Goal: Task Accomplishment & Management: Complete application form

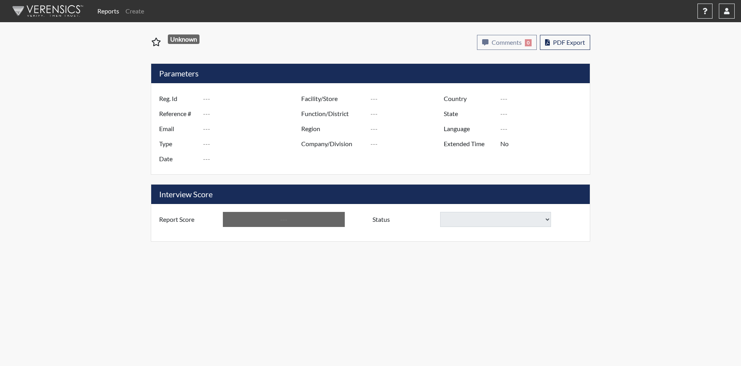
type input "MMCKENZIE4044"
type input "51401"
type input "[EMAIL_ADDRESS][DOMAIN_NAME]"
type input "Corrections Pre-Employment"
type input "[DATE]"
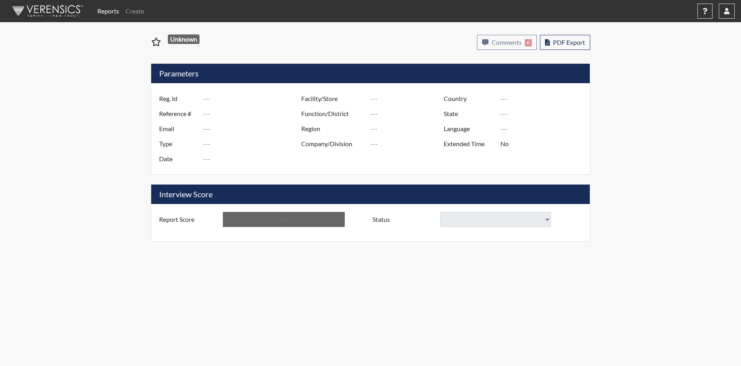
type input "[PERSON_NAME]"
type input "[GEOGRAPHIC_DATA]"
type input "[US_STATE]"
type input "English"
type input "Yes"
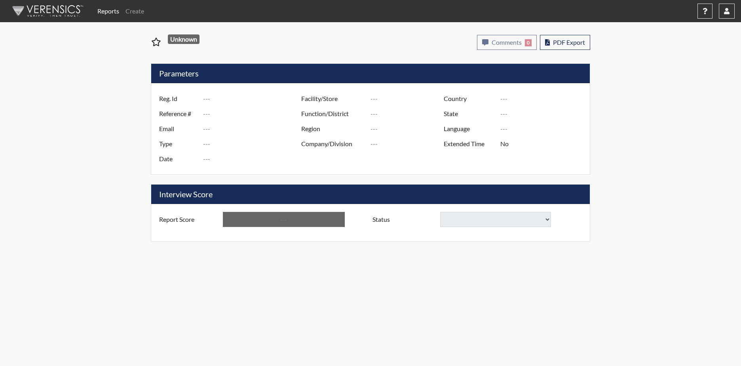
type input "Below Conditions"
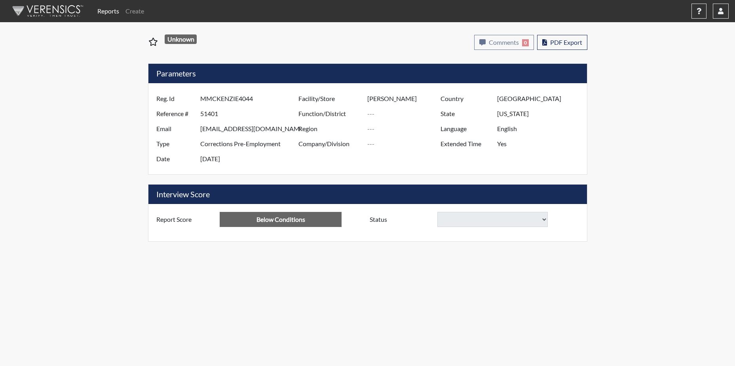
select select
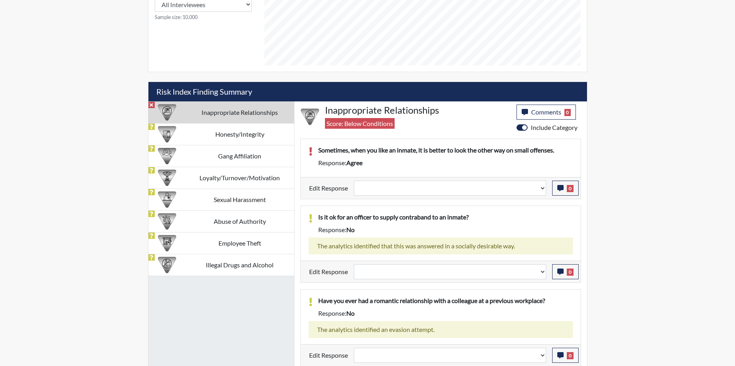
scroll to position [432, 0]
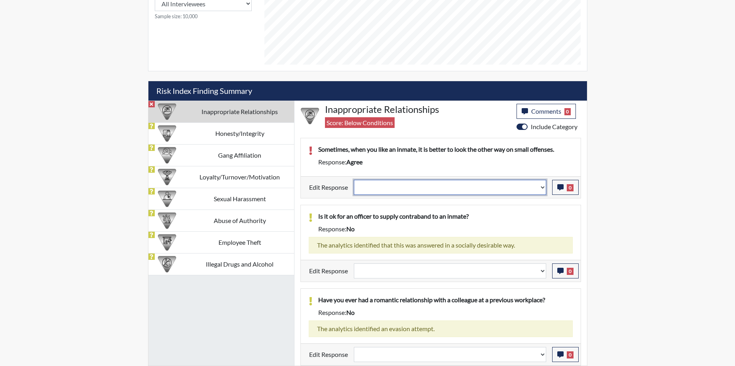
click at [542, 186] on select "Question is not relevant. Results will be updated. Reasonable explanation provi…" at bounding box center [450, 187] width 192 height 15
click at [405, 186] on select "Question is not relevant. Results will be updated. Reasonable explanation provi…" at bounding box center [450, 187] width 192 height 15
drag, startPoint x: 404, startPoint y: 186, endPoint x: 395, endPoint y: 188, distance: 8.9
click at [403, 186] on select "Question is not relevant. Results will be updated. Reasonable explanation provi…" at bounding box center [450, 187] width 192 height 15
click at [391, 185] on select "Question is not relevant. Results will be updated. Reasonable explanation provi…" at bounding box center [450, 187] width 192 height 15
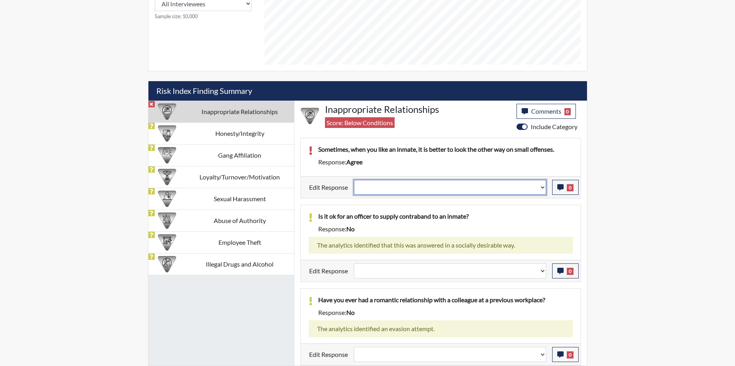
click at [390, 185] on select "Question is not relevant. Results will be updated. Reasonable explanation provi…" at bounding box center [450, 187] width 192 height 15
click at [388, 187] on select "Question is not relevant. Results will be updated. Reasonable explanation provi…" at bounding box center [450, 187] width 192 height 15
click at [389, 190] on select "Question is not relevant. Results will be updated. Reasonable explanation provi…" at bounding box center [450, 187] width 192 height 15
click at [227, 109] on td "Inappropriate Relationships" at bounding box center [240, 112] width 108 height 22
select select
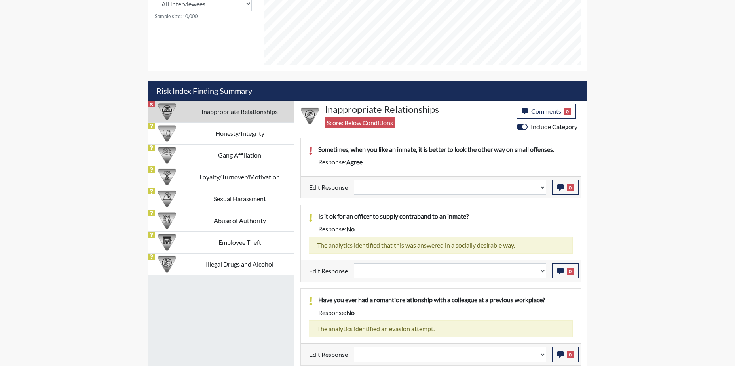
select select
click at [558, 187] on icon "button" at bounding box center [561, 187] width 6 height 6
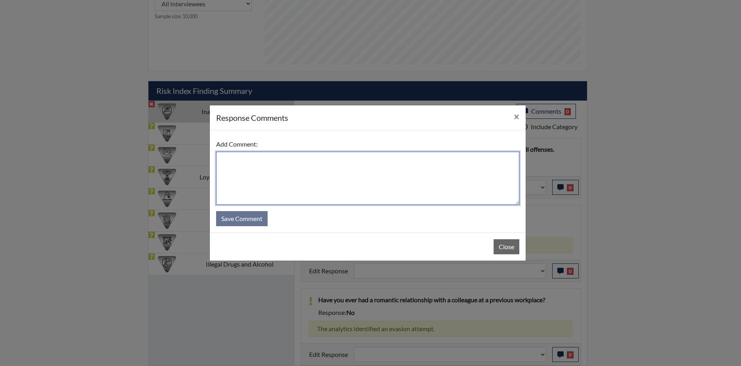
click at [254, 172] on textarea at bounding box center [367, 178] width 303 height 53
type textarea "no"
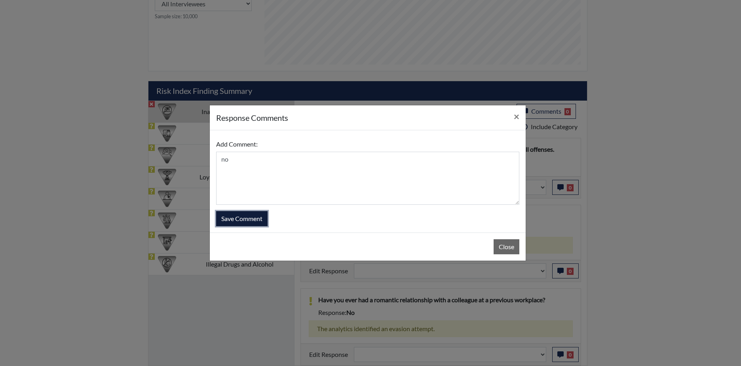
click at [252, 218] on button "Save Comment" at bounding box center [241, 218] width 51 height 15
select select
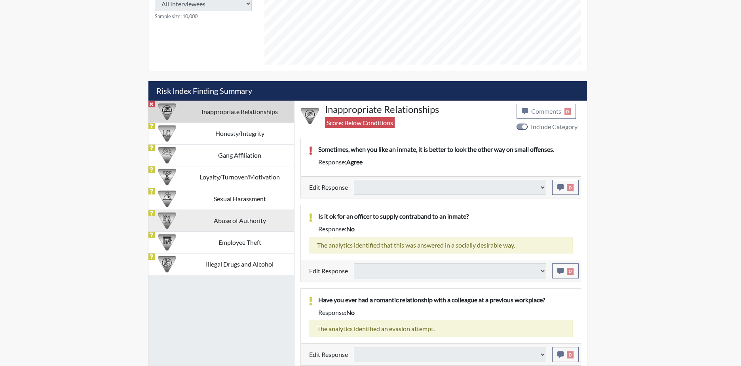
select select
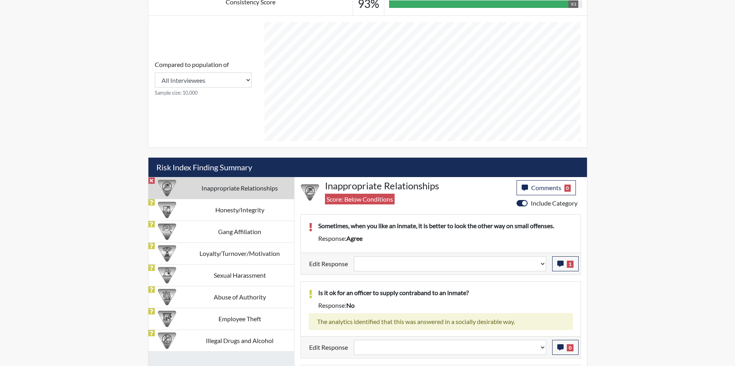
scroll to position [393, 0]
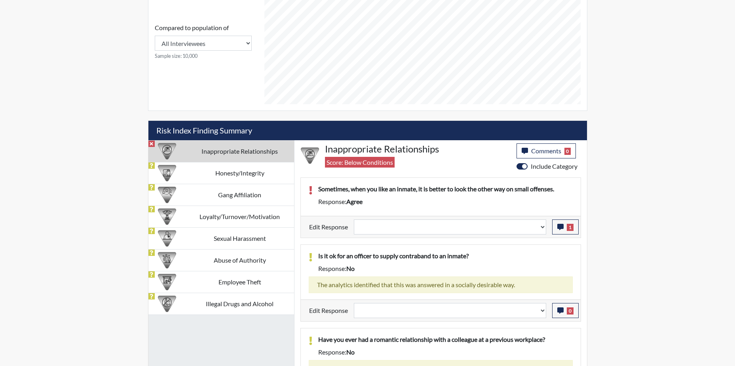
click at [327, 225] on label "Edit Response" at bounding box center [328, 226] width 39 height 15
click at [571, 229] on span "1" at bounding box center [570, 227] width 7 height 7
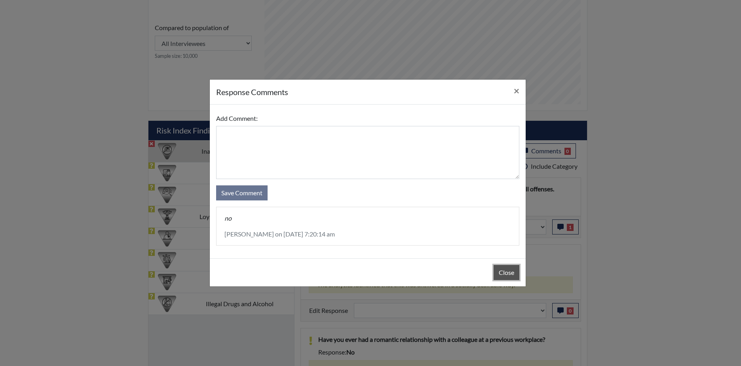
click at [503, 272] on button "Close" at bounding box center [507, 272] width 26 height 15
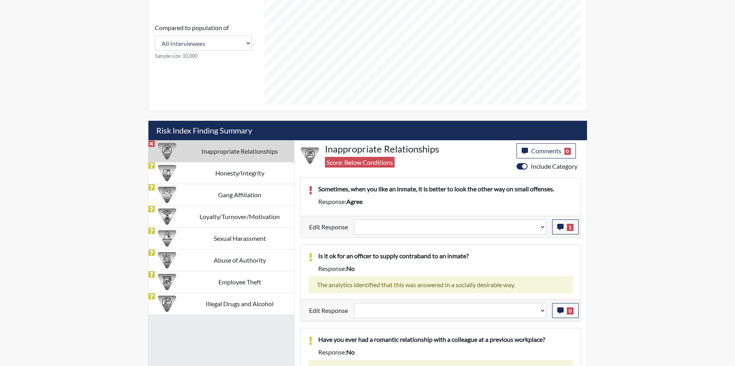
click at [242, 148] on td "Inappropriate Relationships" at bounding box center [240, 151] width 108 height 22
click at [240, 173] on td "Honesty/Integrity" at bounding box center [240, 173] width 108 height 22
select select
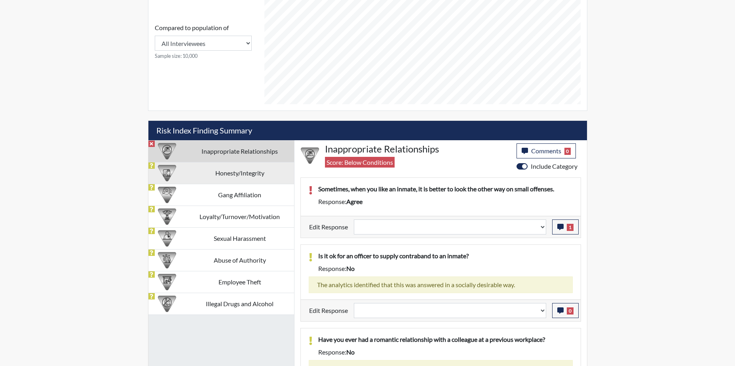
select select
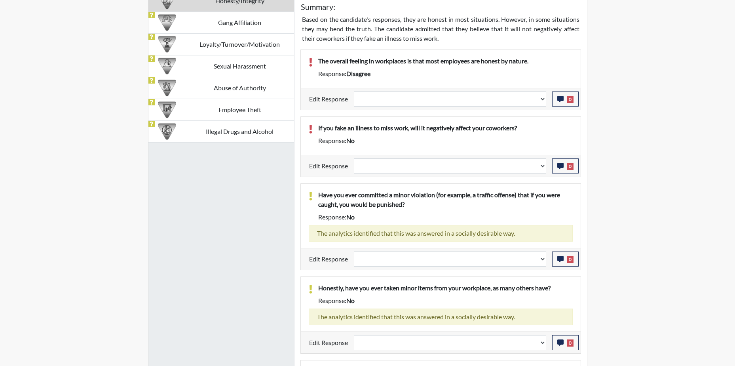
scroll to position [562, 0]
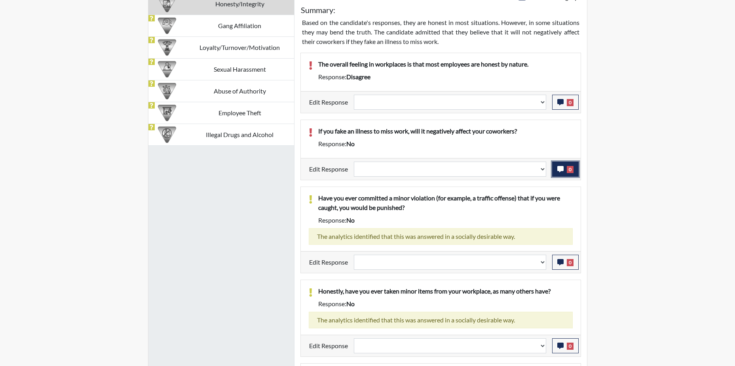
click at [560, 169] on icon "button" at bounding box center [561, 169] width 6 height 6
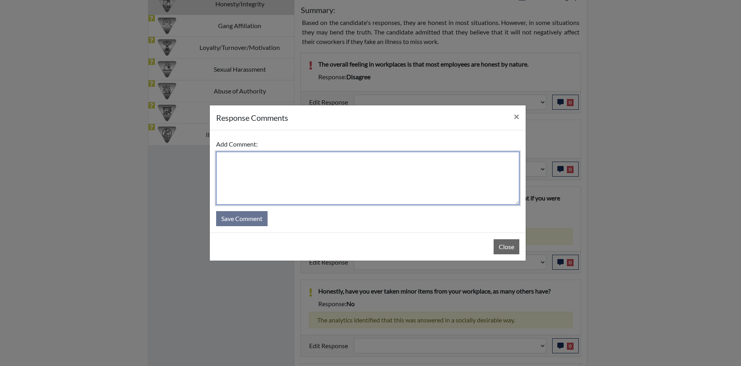
click at [277, 175] on textarea at bounding box center [367, 178] width 303 height 53
type textarea "yes"
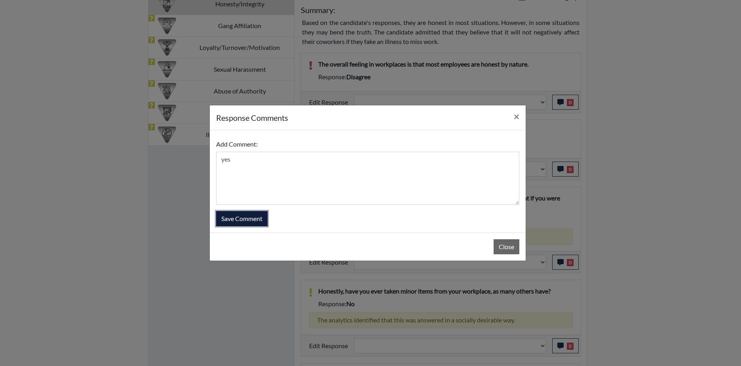
click at [247, 219] on button "Save Comment" at bounding box center [241, 218] width 51 height 15
select select
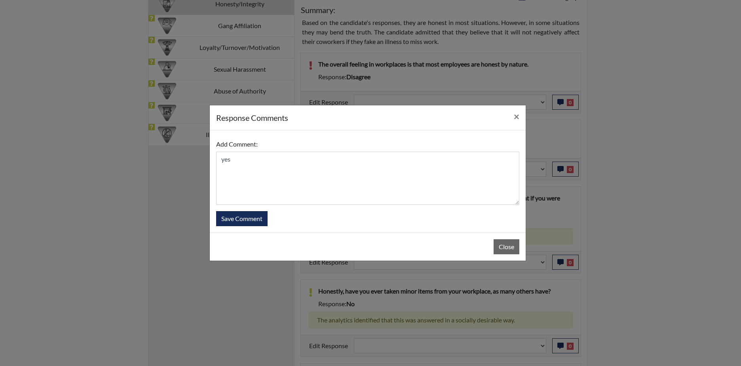
select select
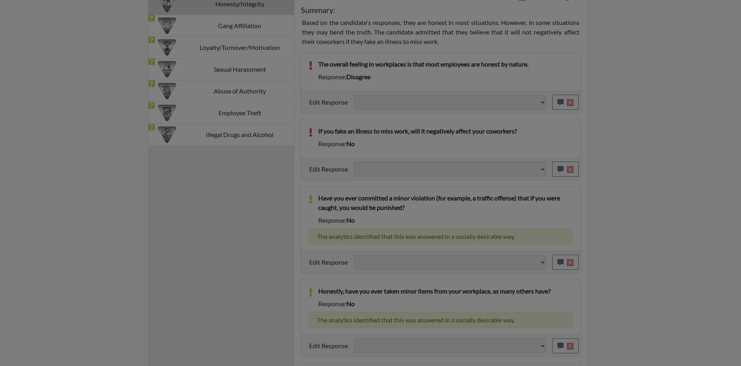
select select
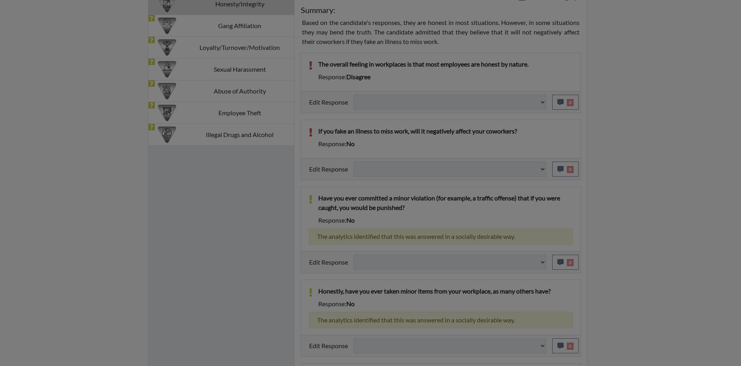
select select
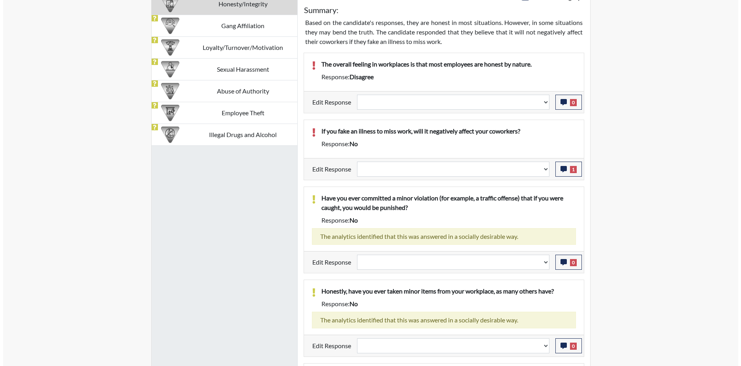
scroll to position [131, 329]
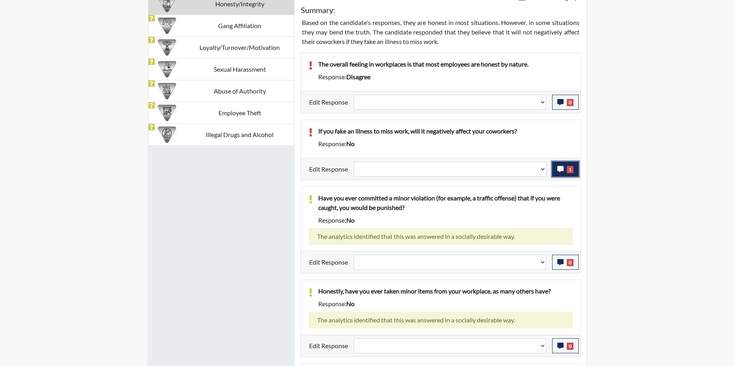
click at [570, 168] on span "1" at bounding box center [570, 169] width 7 height 7
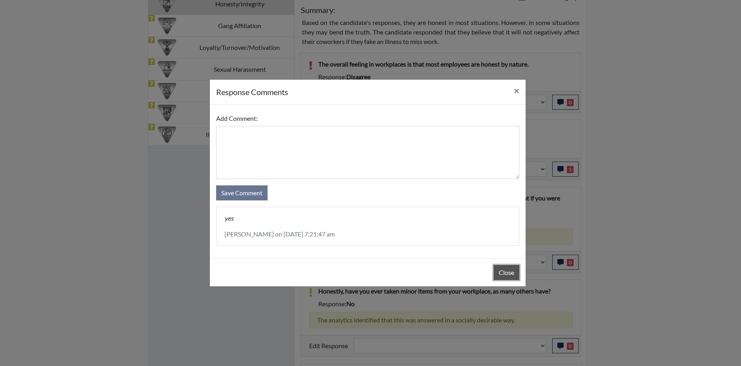
click at [504, 274] on button "Close" at bounding box center [507, 272] width 26 height 15
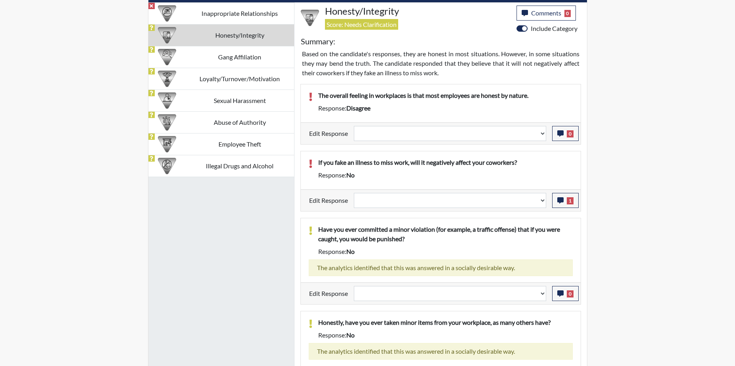
scroll to position [562, 0]
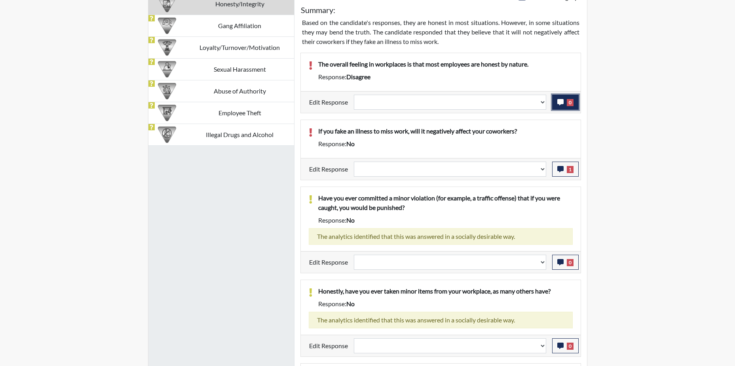
click at [562, 100] on icon "button" at bounding box center [561, 102] width 6 height 6
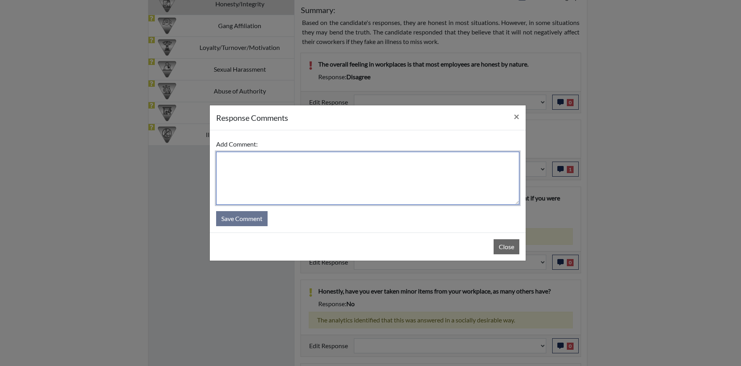
click at [304, 175] on textarea at bounding box center [367, 178] width 303 height 53
type textarea "yes"
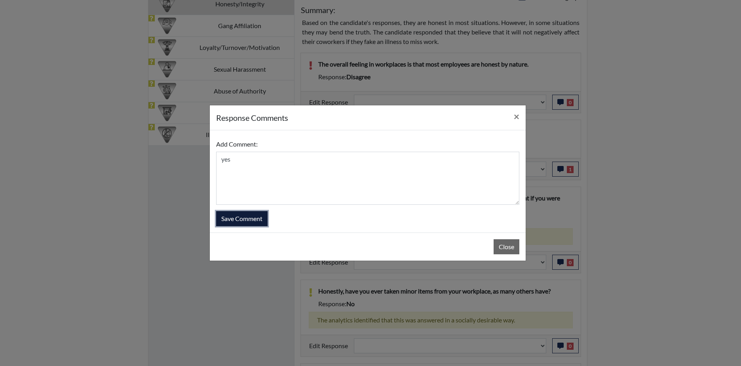
click at [252, 220] on button "Save Comment" at bounding box center [241, 218] width 51 height 15
select select
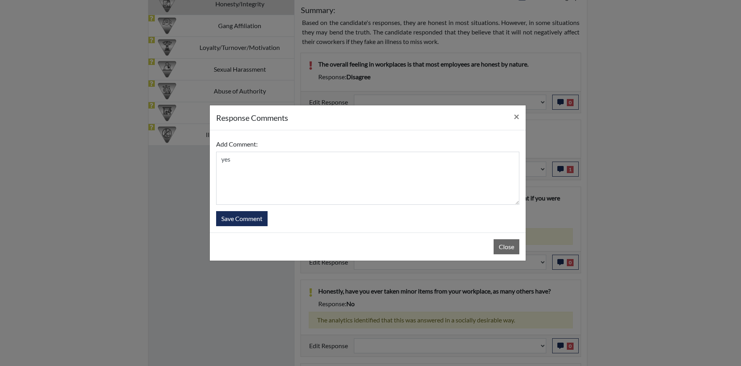
select select
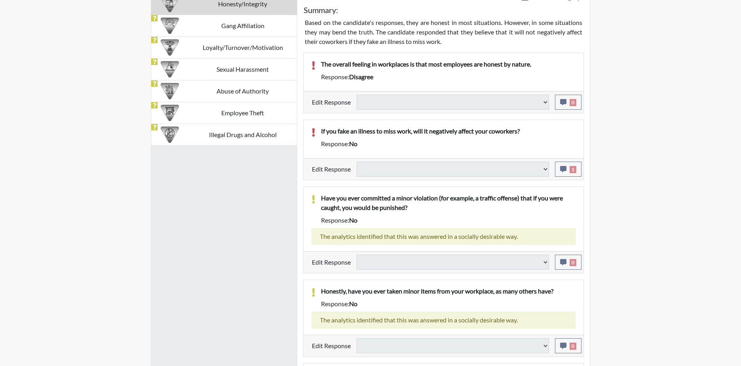
select select
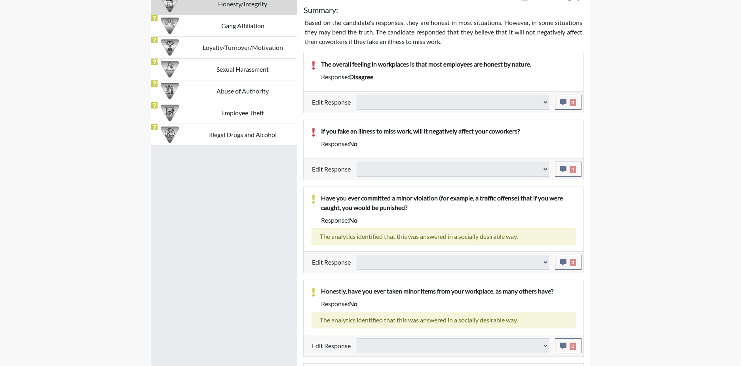
select select
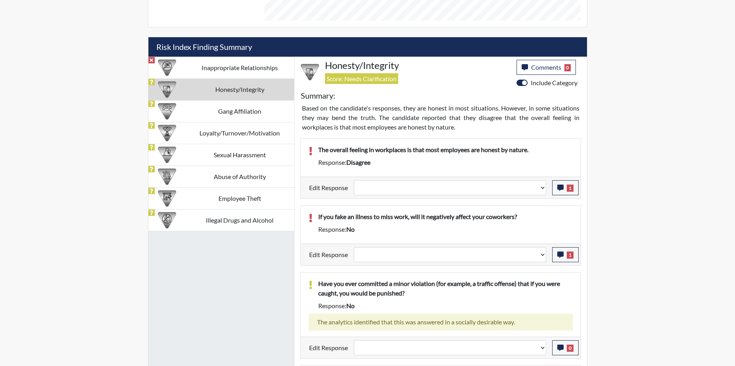
scroll to position [483, 0]
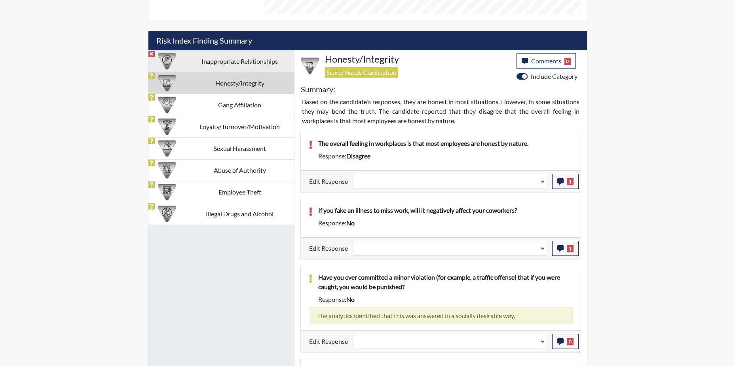
click at [215, 60] on td "Inappropriate Relationships" at bounding box center [240, 61] width 108 height 22
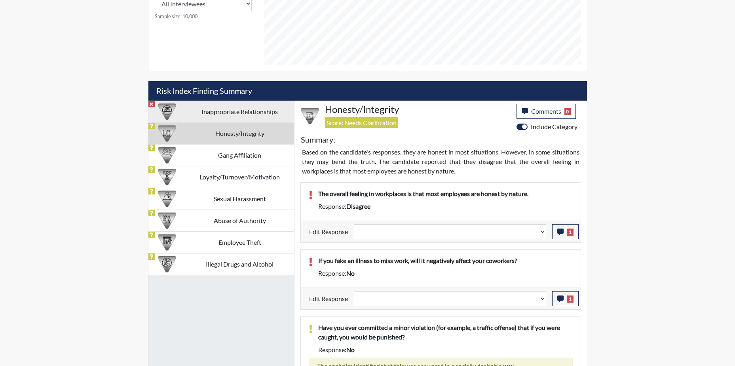
select select
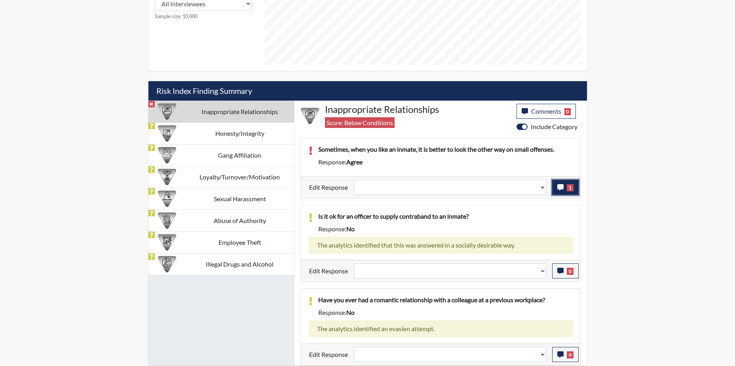
click at [571, 187] on span "1" at bounding box center [570, 187] width 7 height 7
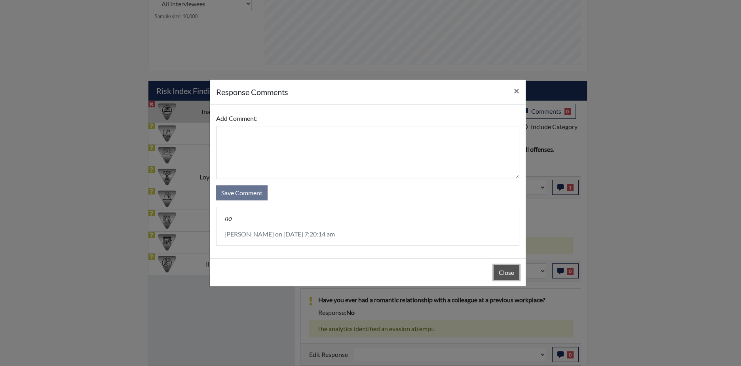
click at [497, 274] on button "Close" at bounding box center [507, 272] width 26 height 15
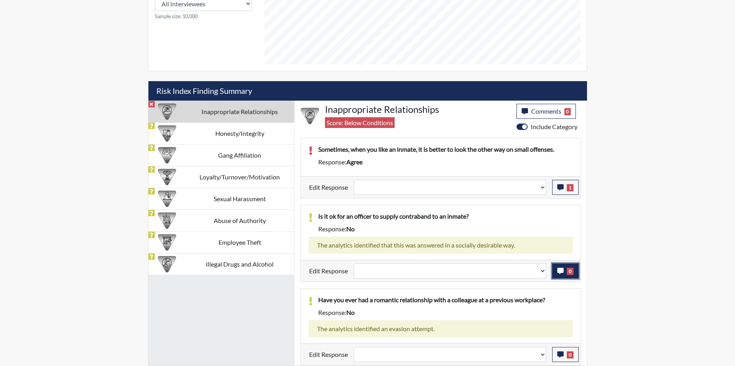
click at [561, 272] on icon "button" at bounding box center [561, 271] width 6 height 6
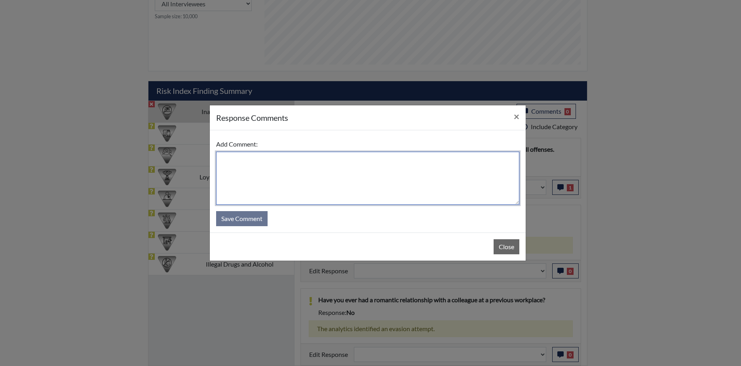
click at [237, 162] on textarea at bounding box center [367, 178] width 303 height 53
click at [238, 159] on textarea "abslutely" at bounding box center [367, 178] width 303 height 53
click at [263, 159] on textarea "absolutely" at bounding box center [367, 178] width 303 height 53
type textarea "absolutely not"
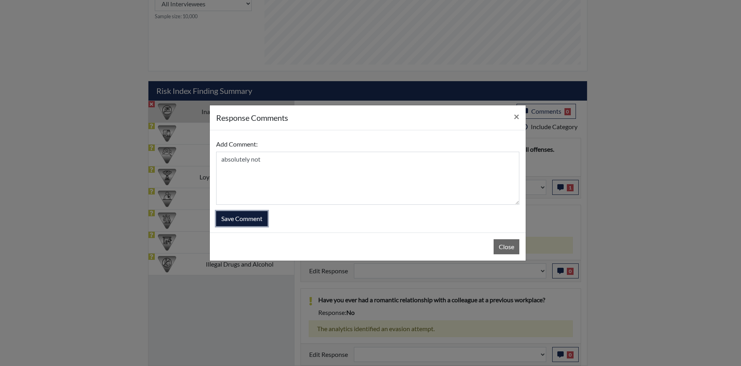
click at [248, 221] on button "Save Comment" at bounding box center [241, 218] width 51 height 15
select select
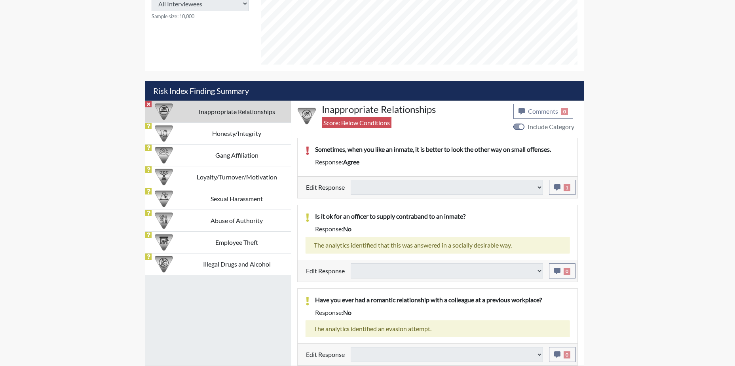
select select
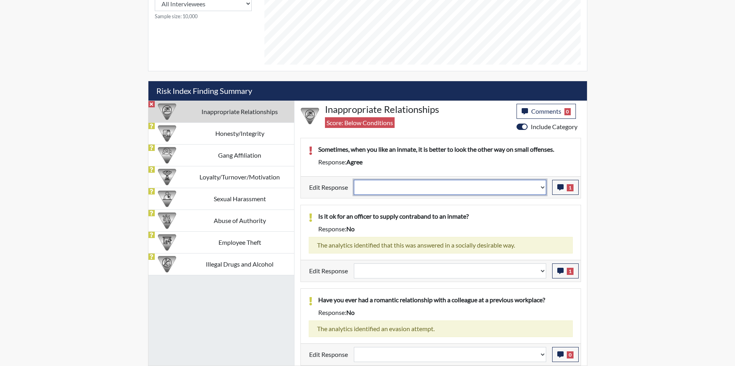
click at [403, 186] on select "Question is not relevant. Results will be updated. Reasonable explanation provi…" at bounding box center [450, 187] width 192 height 15
select select "reasonable-explanation-provided"
click at [354, 180] on select "Question is not relevant. Results will be updated. Reasonable explanation provi…" at bounding box center [450, 187] width 192 height 15
select select
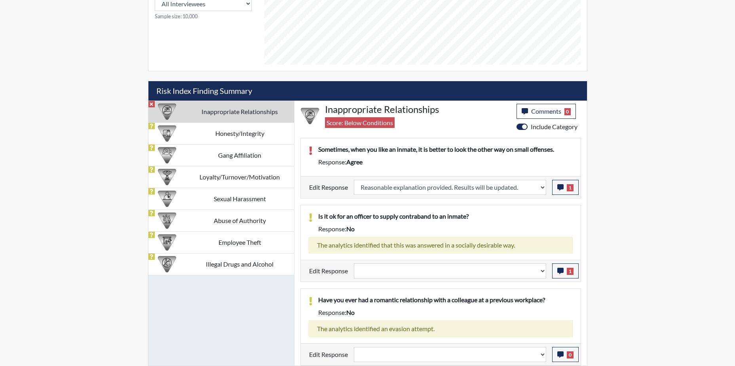
select select
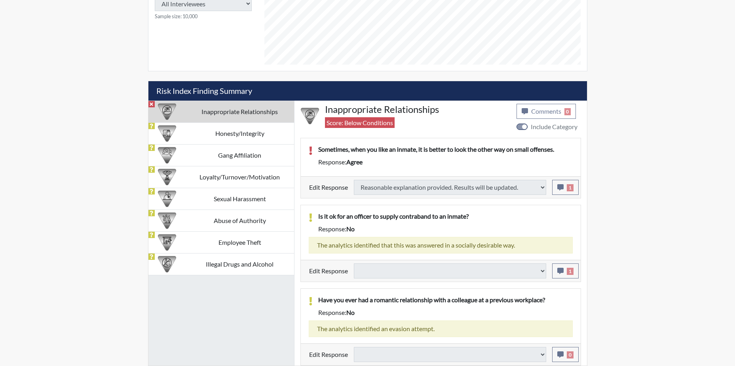
type input "Above Conditions"
select select
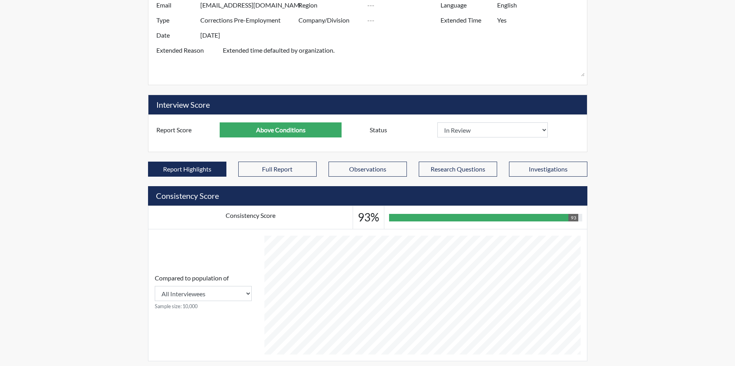
scroll to position [116, 0]
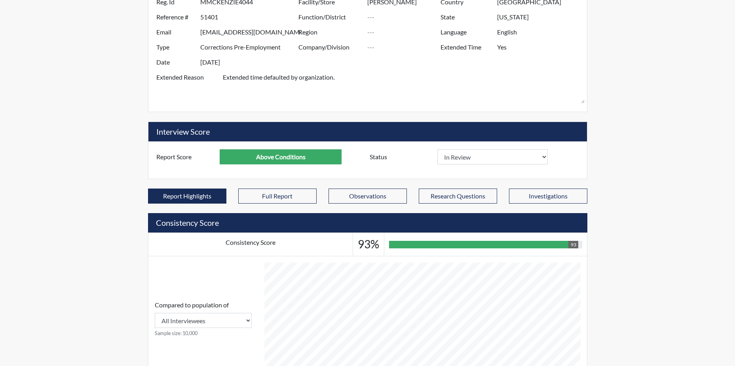
click at [549, 157] on div "Status In Review Hire Decline" at bounding box center [474, 156] width 221 height 15
click at [546, 158] on select "In Review Hire Decline" at bounding box center [493, 156] width 111 height 15
select select "hire"
select select
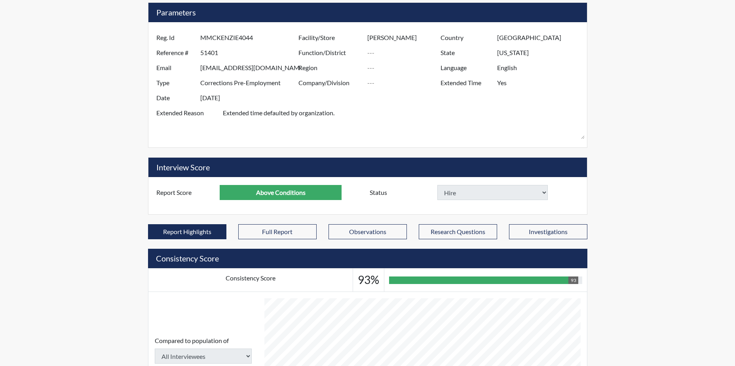
scroll to position [151, 0]
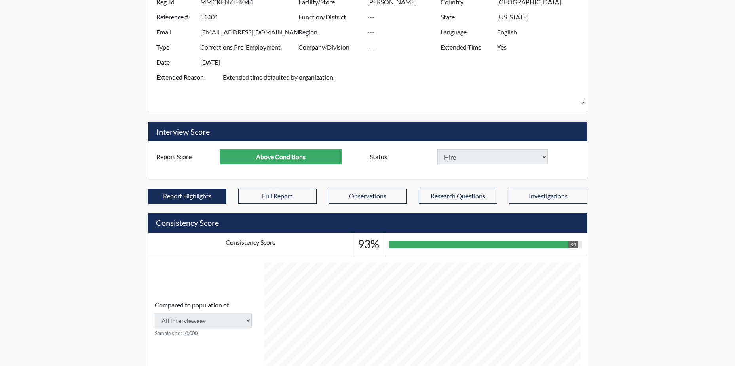
select select
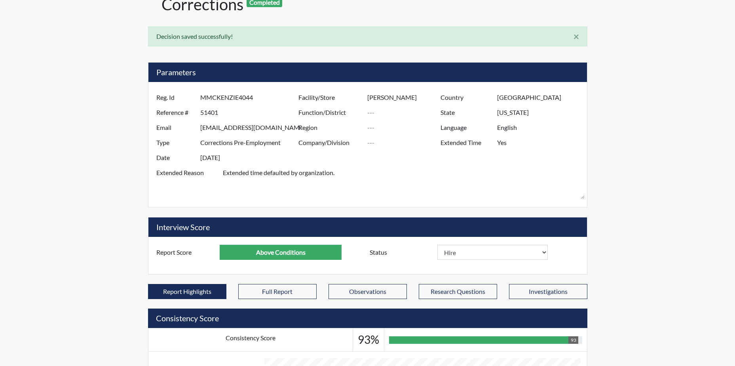
scroll to position [0, 0]
